Goal: Navigation & Orientation: Find specific page/section

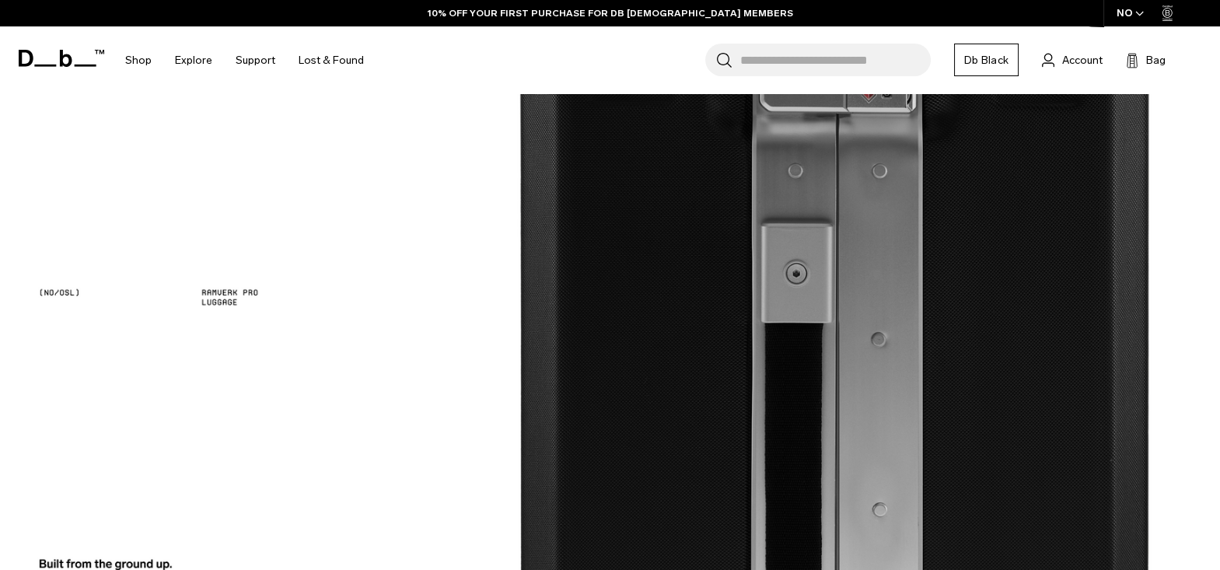
scroll to position [1860, 0]
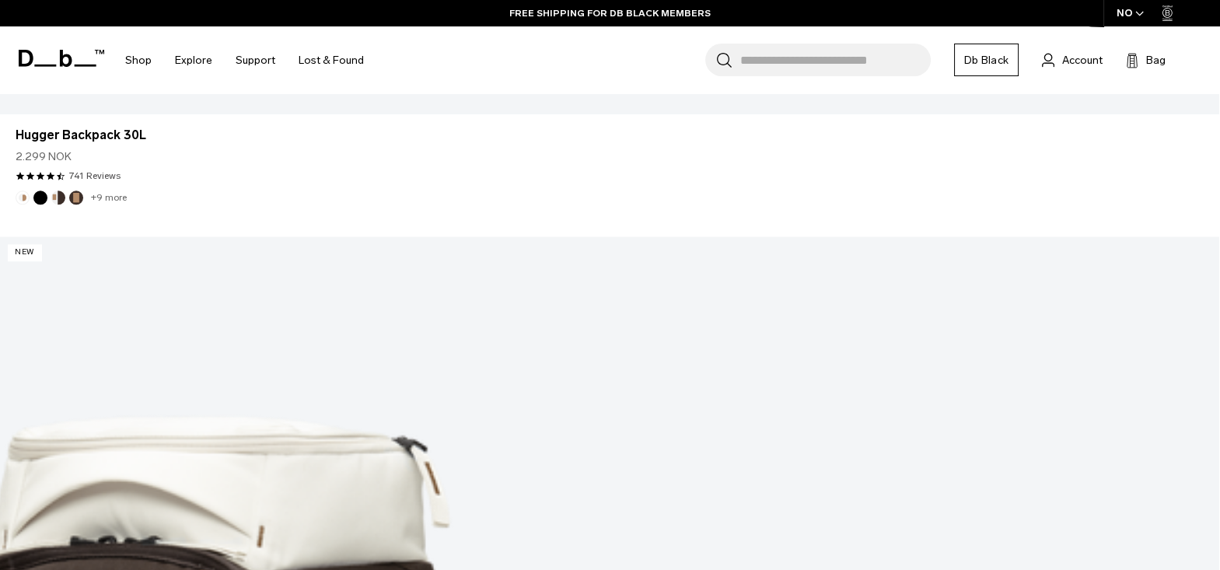
scroll to position [3384, 0]
